Goal: Task Accomplishment & Management: Manage account settings

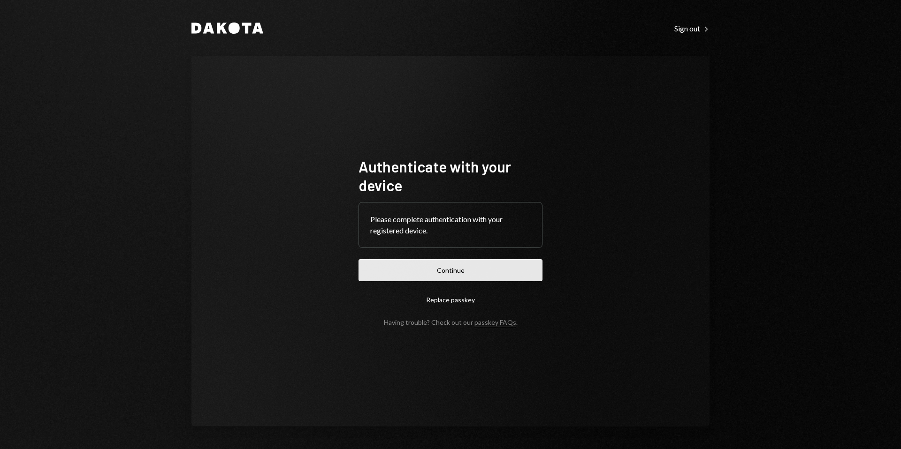
click at [454, 271] on button "Continue" at bounding box center [450, 270] width 184 height 22
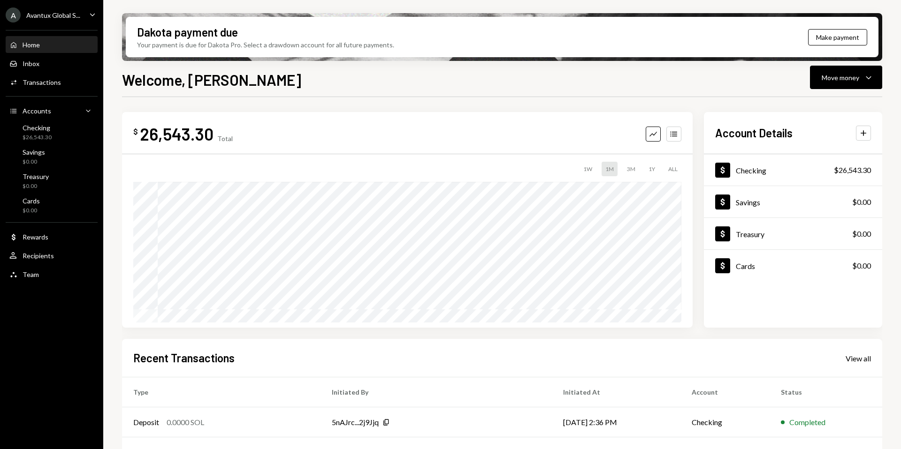
click at [46, 20] on div "A Avantux Global S..." at bounding box center [43, 15] width 75 height 15
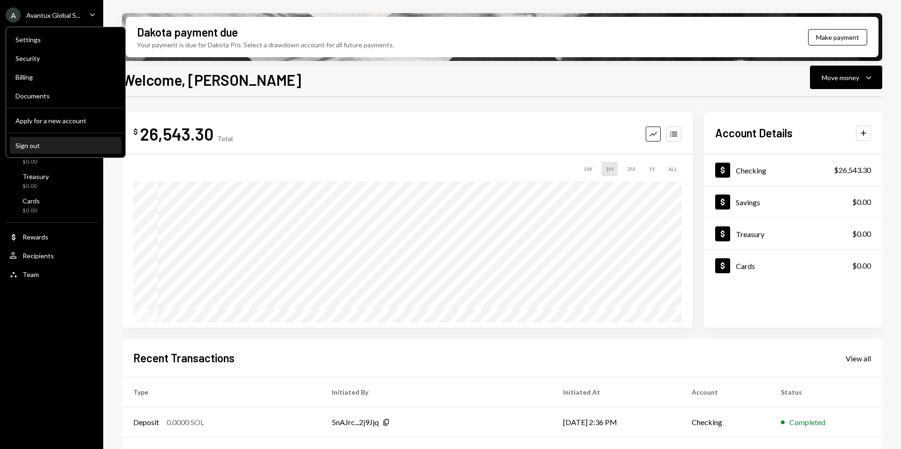
click at [34, 147] on div "Sign out" at bounding box center [65, 146] width 100 height 8
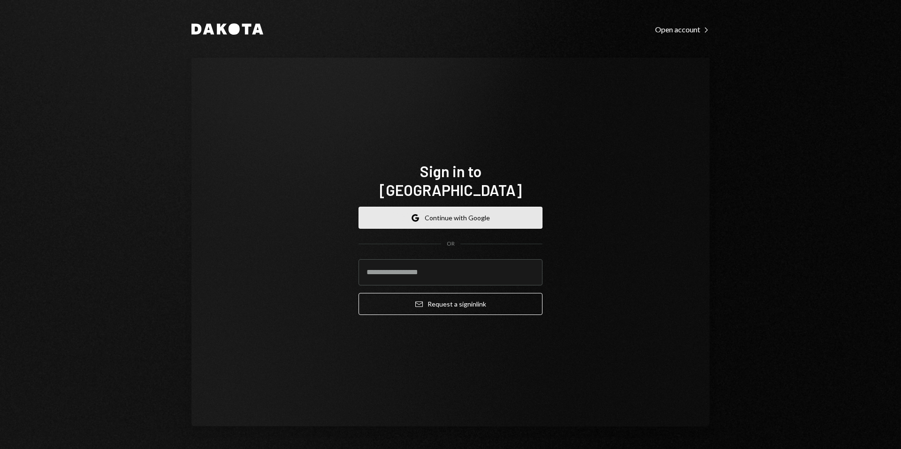
click at [458, 212] on button "Google Continue with Google" at bounding box center [450, 218] width 184 height 22
